Goal: Information Seeking & Learning: Learn about a topic

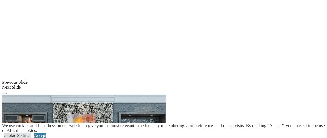
scroll to position [555, 0]
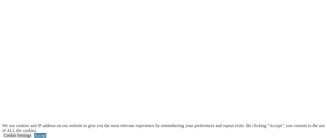
scroll to position [713, 0]
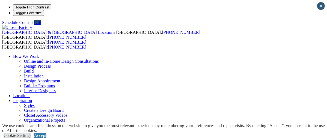
type input "****"
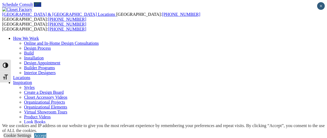
click at [46, 133] on link "Accept" at bounding box center [40, 135] width 12 height 5
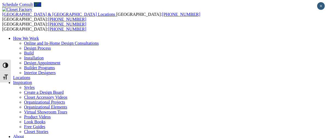
type input "****"
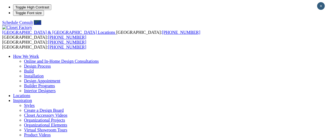
scroll to position [12, 0]
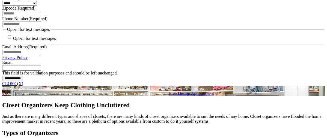
scroll to position [316, 0]
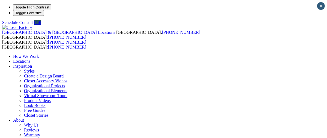
click at [67, 93] on link "Virtual Showroom Tours" at bounding box center [45, 95] width 43 height 5
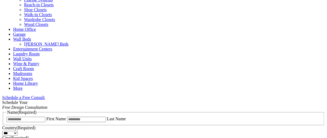
scroll to position [244, 0]
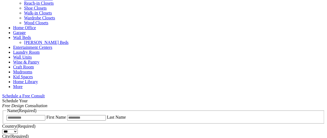
click at [45, 94] on span "Schedule a Free Consult (opens a dropdown menu)" at bounding box center [45, 96] width 0 height 5
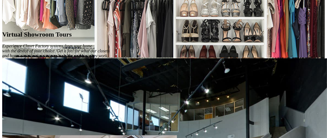
scroll to position [325, 0]
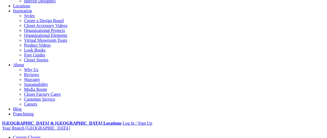
scroll to position [87, 0]
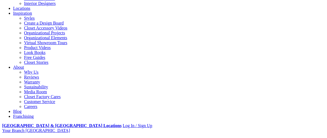
drag, startPoint x: 330, startPoint y: 20, endPoint x: 328, endPoint y: 35, distance: 15.6
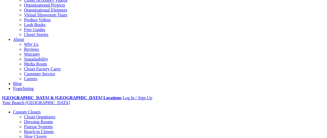
scroll to position [72, 0]
